Goal: Task Accomplishment & Management: Complete application form

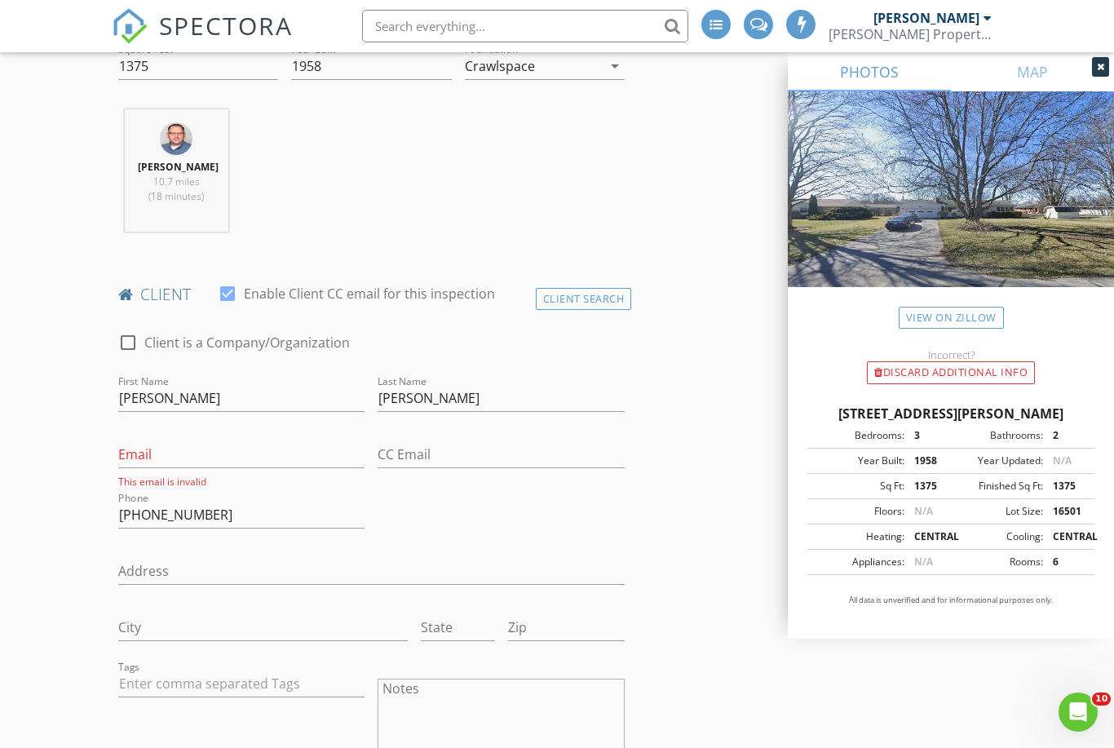
scroll to position [638, 0]
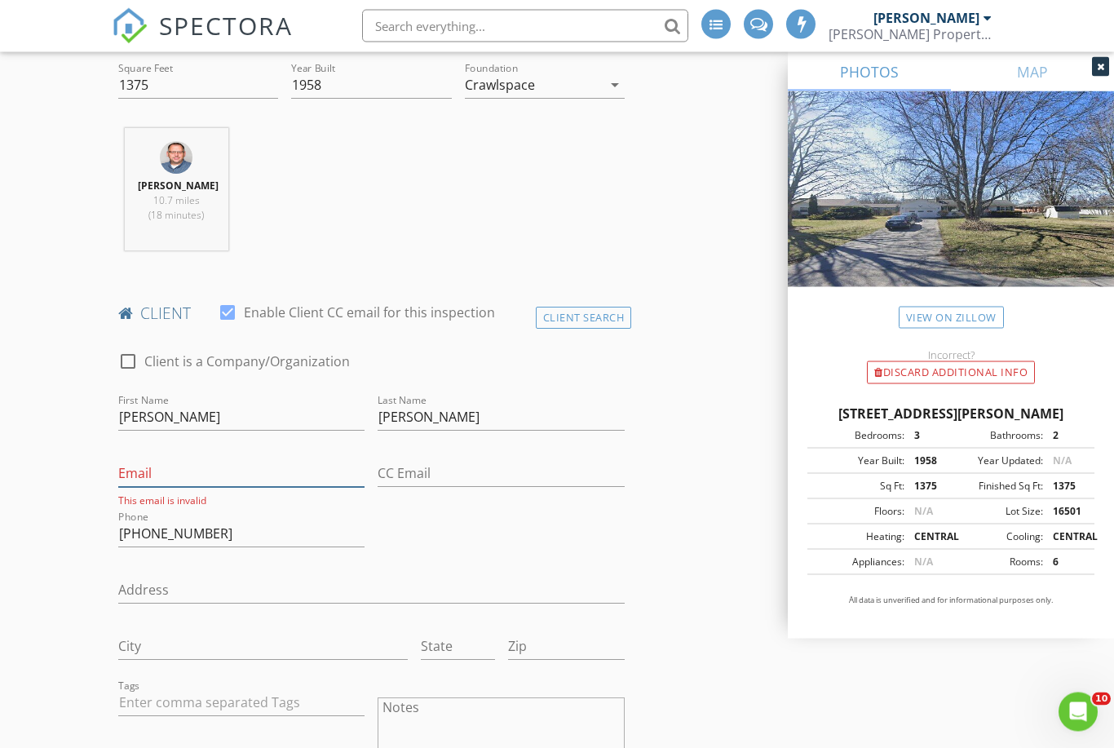
click at [258, 476] on input "Email" at bounding box center [241, 474] width 247 height 27
paste input "[EMAIL_ADDRESS][DOMAIN_NAME]"
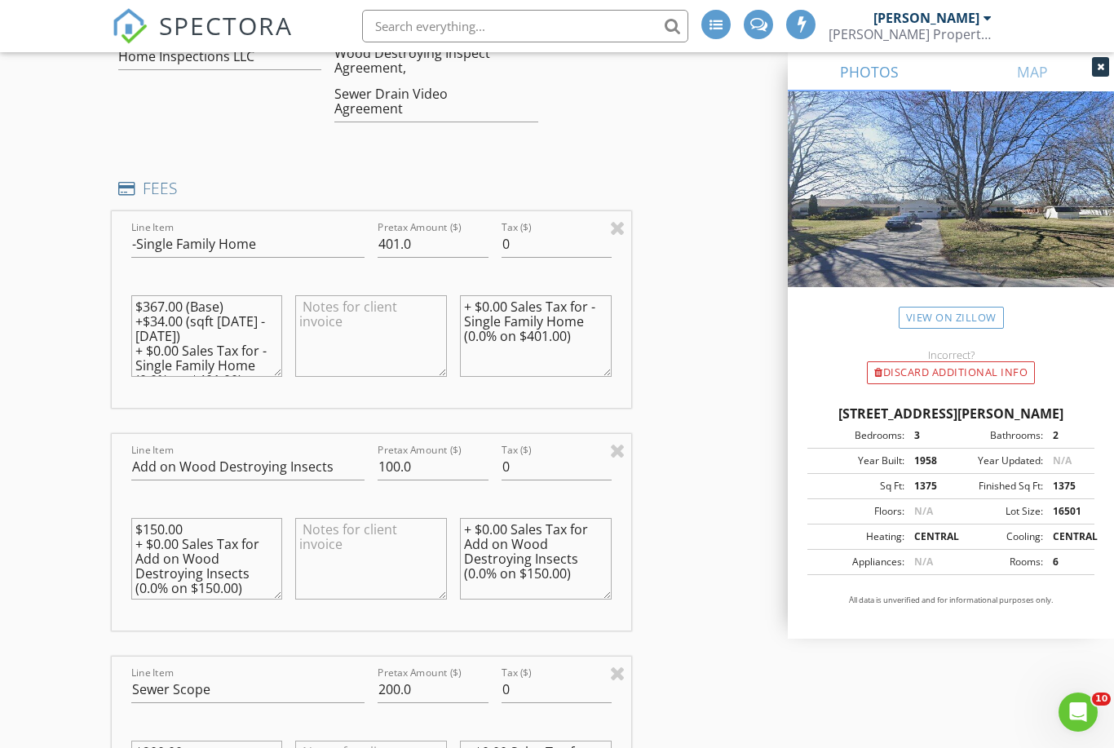
scroll to position [1638, 0]
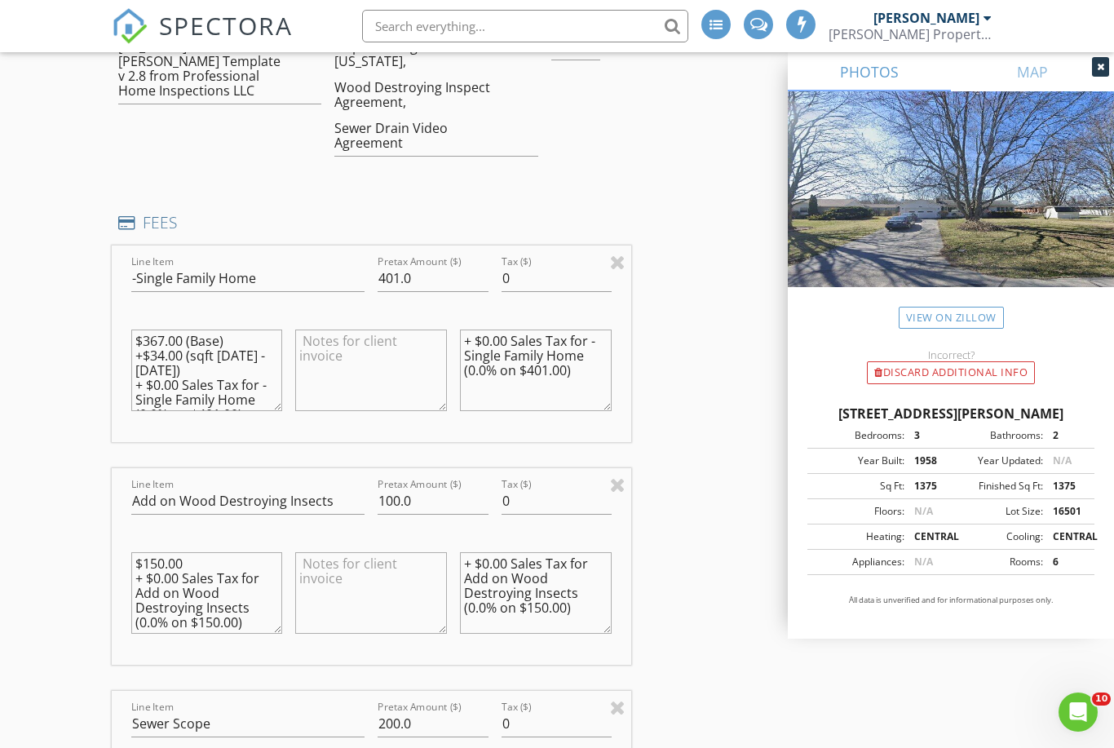
type input "[EMAIL_ADDRESS][DOMAIN_NAME]"
click at [444, 276] on input "401.0" at bounding box center [432, 278] width 110 height 27
click at [395, 270] on input "400.0" at bounding box center [432, 277] width 110 height 27
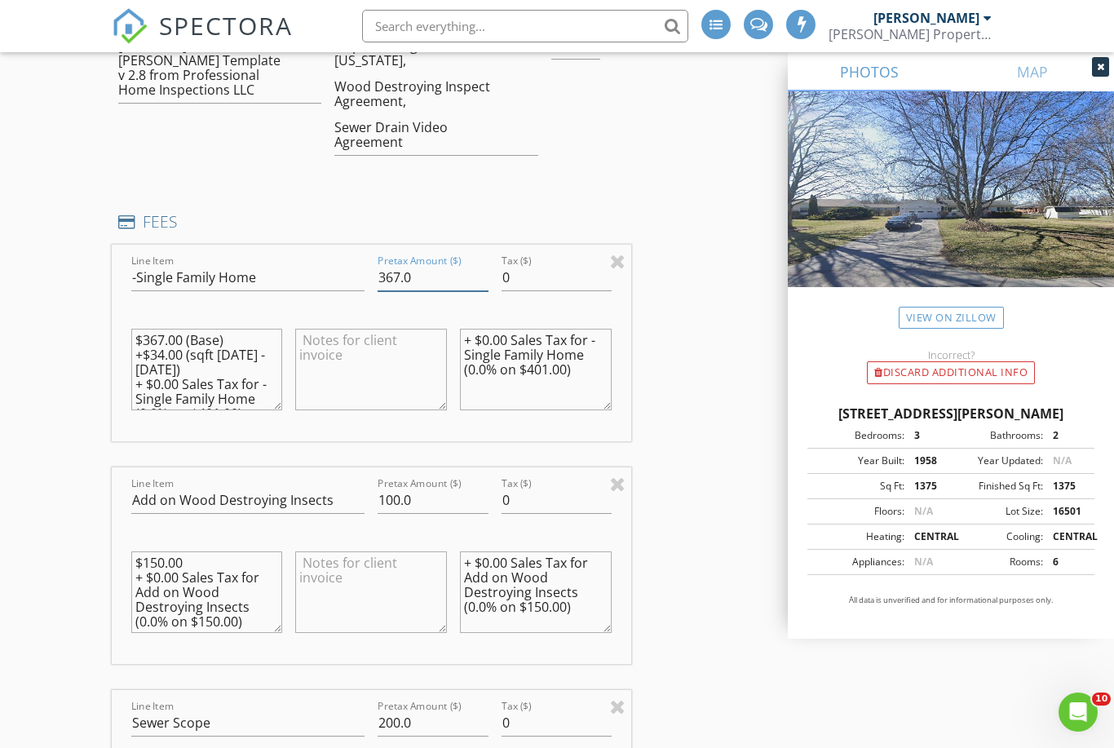
type input "367.0"
click at [398, 498] on input "100.0" at bounding box center [432, 500] width 110 height 27
type input "150.00"
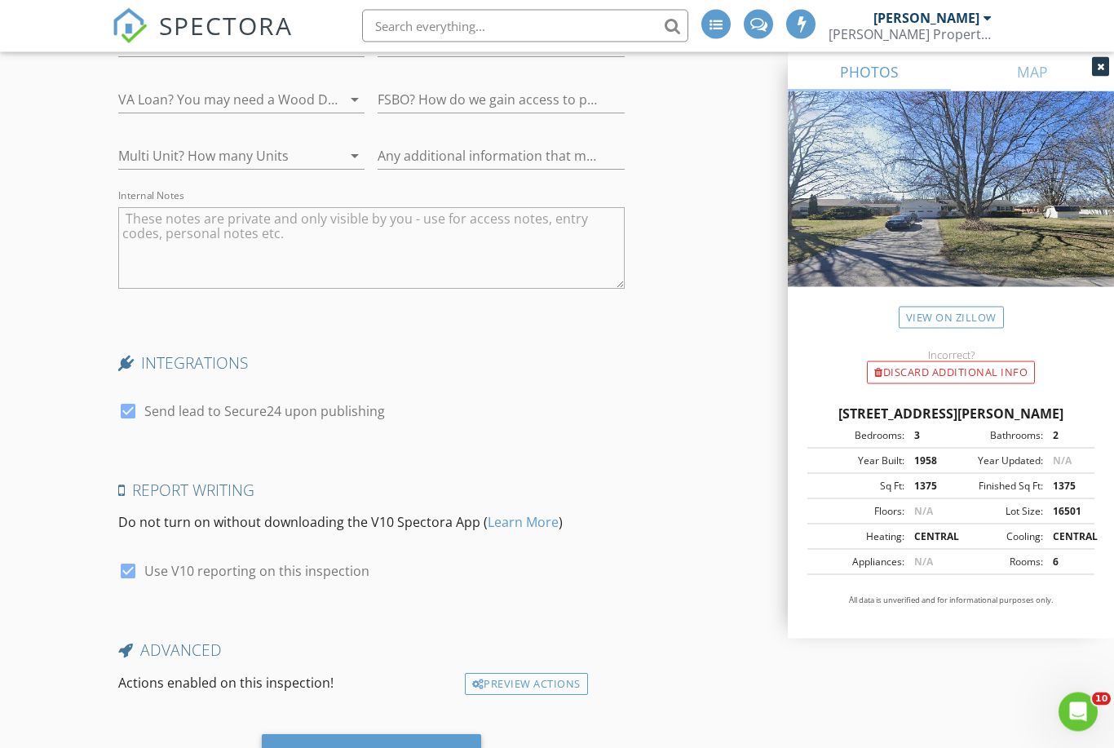
scroll to position [4699, 0]
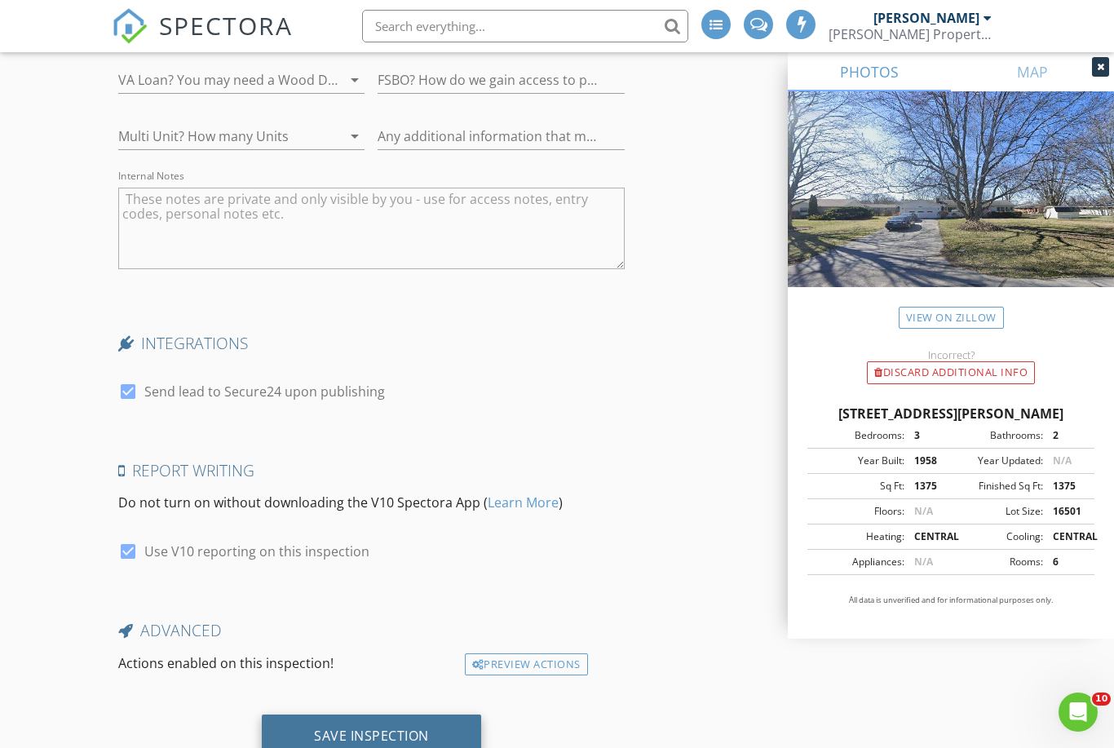
click at [371, 731] on div "Save Inspection" at bounding box center [371, 735] width 115 height 16
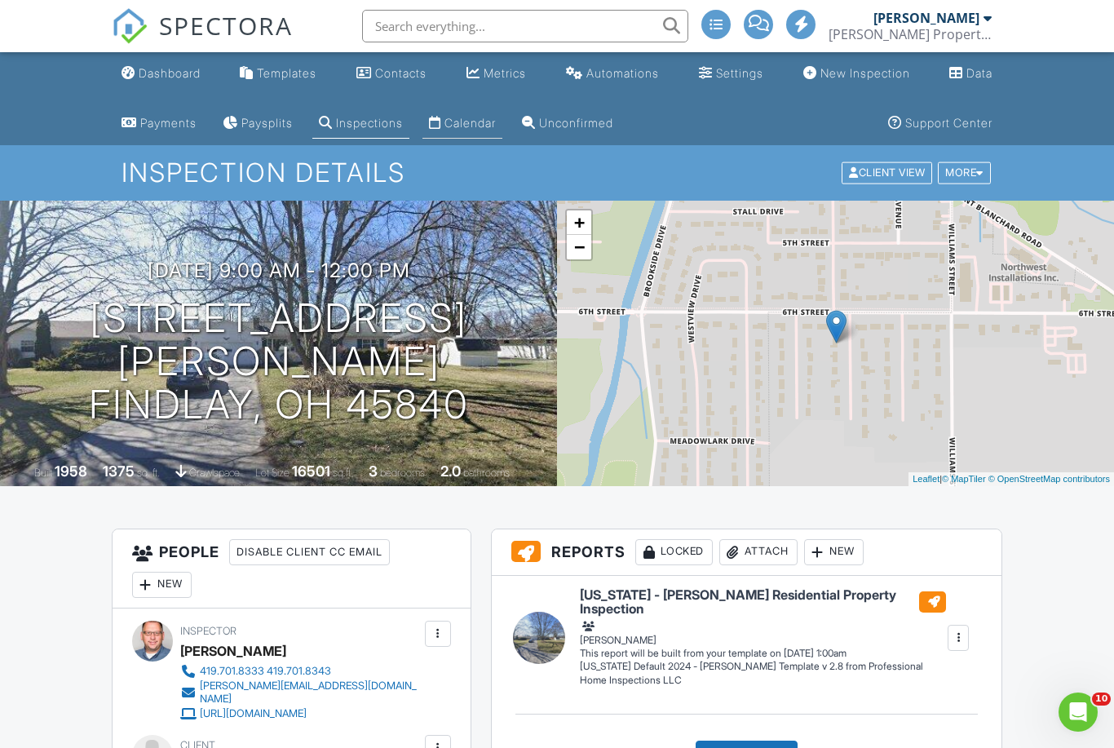
click at [485, 126] on div "Calendar" at bounding box center [469, 123] width 51 height 14
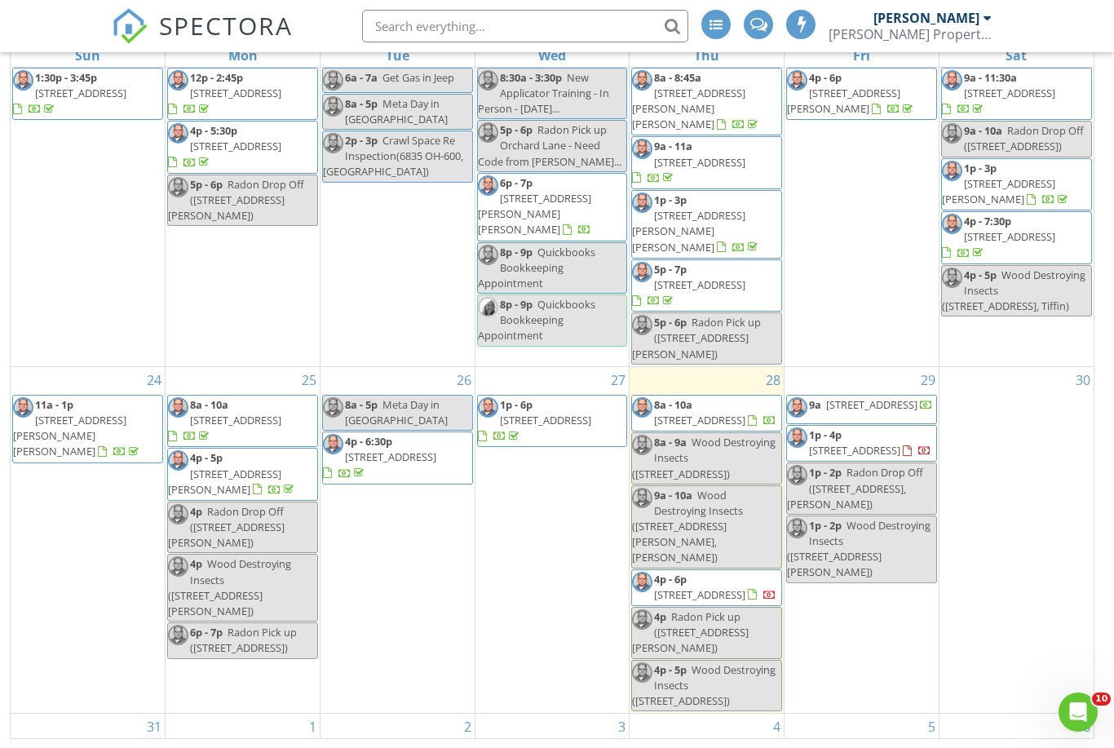
scroll to position [214, 0]
